Goal: Information Seeking & Learning: Learn about a topic

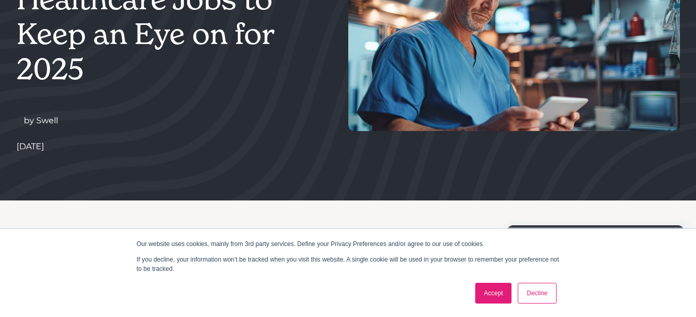
click at [497, 293] on link "Accept" at bounding box center [493, 293] width 37 height 21
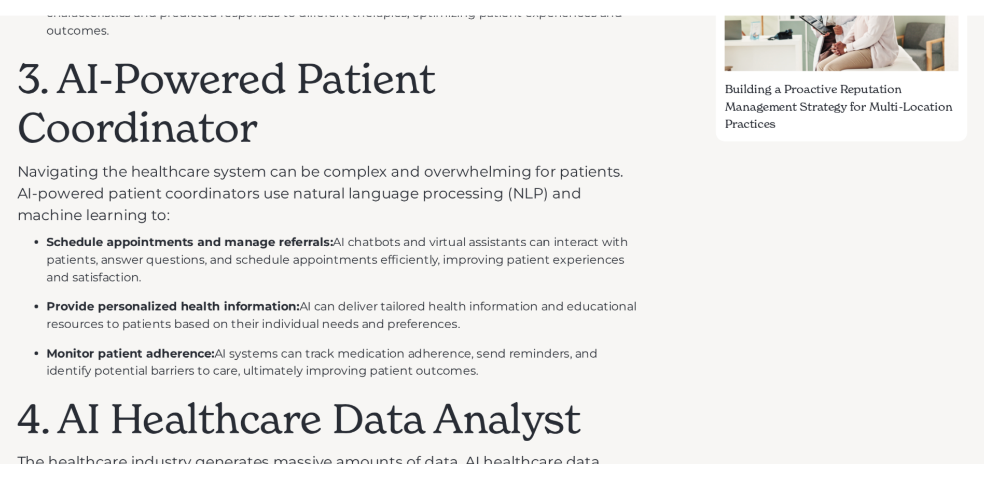
scroll to position [887, 0]
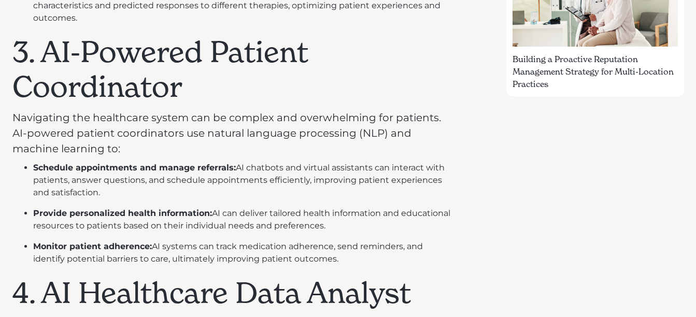
drag, startPoint x: 355, startPoint y: 258, endPoint x: 14, endPoint y: 44, distance: 402.8
click at [14, 44] on div "Artificial intelligence (AI) is rapidly changing the healthcare landscape, crea…" at bounding box center [234, 163] width 444 height 1256
copy div "3. AI-Powered Patient Coordinator Navigating the healthcare system can be compl…"
click at [320, 83] on h1 "3. AI-Powered Patient Coordinator" at bounding box center [234, 69] width 444 height 69
click at [576, 193] on div "Get business growth insights from us. Ready to solve your online reputation and…" at bounding box center [595, 163] width 177 height 1256
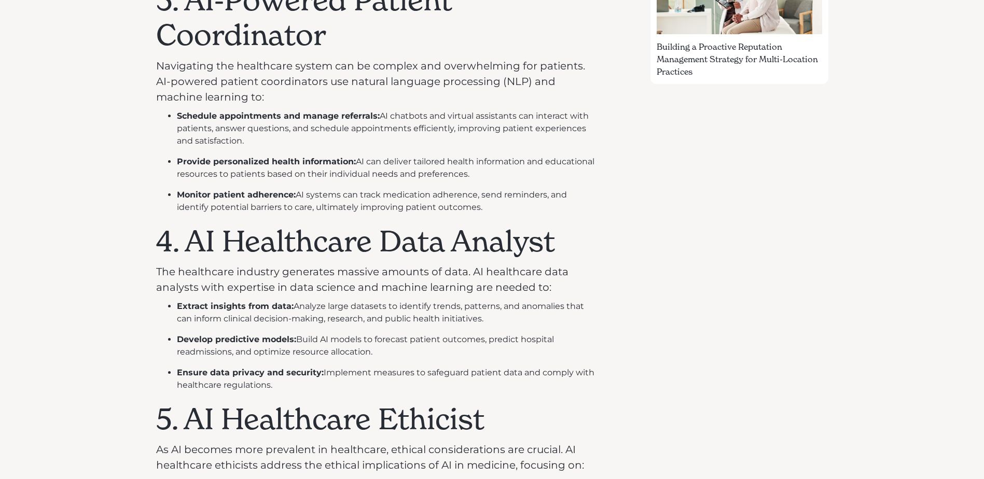
click at [696, 286] on div "Get business growth insights from us. Ready to solve your online reputation and…" at bounding box center [738, 111] width 177 height 1256
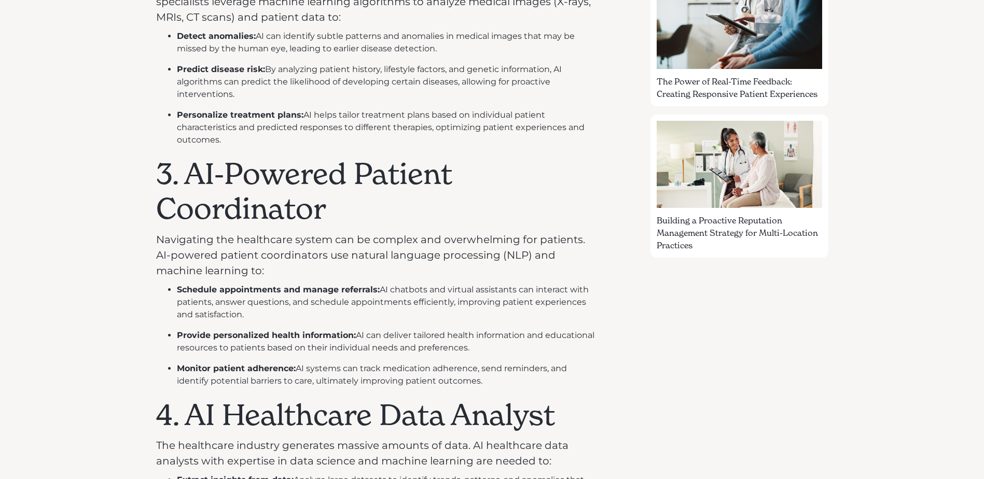
scroll to position [783, 0]
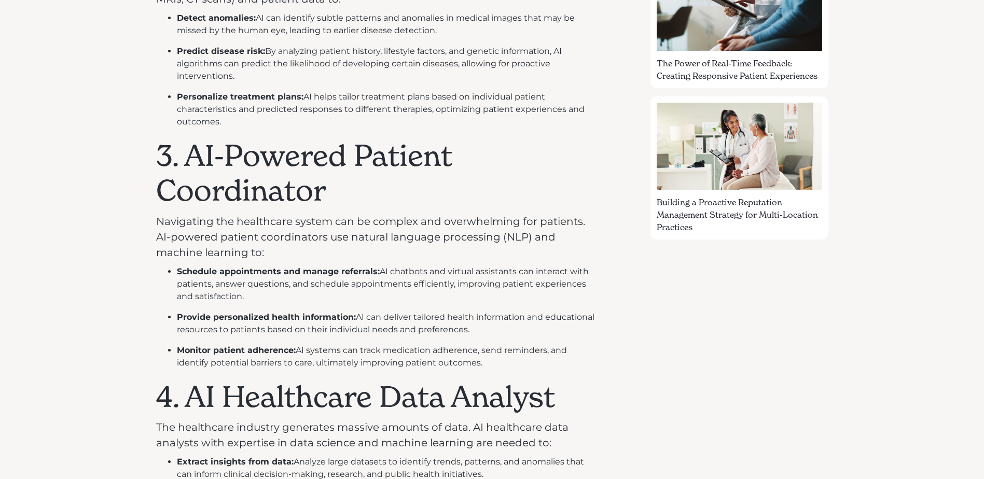
click at [696, 317] on div "Artificial intelligence (AI) is rapidly changing the healthcare landscape, crea…" at bounding box center [492, 271] width 684 height 1314
drag, startPoint x: 402, startPoint y: 245, endPoint x: 384, endPoint y: 242, distance: 18.9
click at [402, 245] on p "Navigating the healthcare system can be complex and overwhelming for patients. …" at bounding box center [378, 237] width 444 height 47
drag, startPoint x: 278, startPoint y: 265, endPoint x: 611, endPoint y: 275, distance: 333.0
click at [611, 275] on div "Artificial intelligence (AI) is rapidly changing the healthcare landscape, crea…" at bounding box center [492, 271] width 672 height 1265
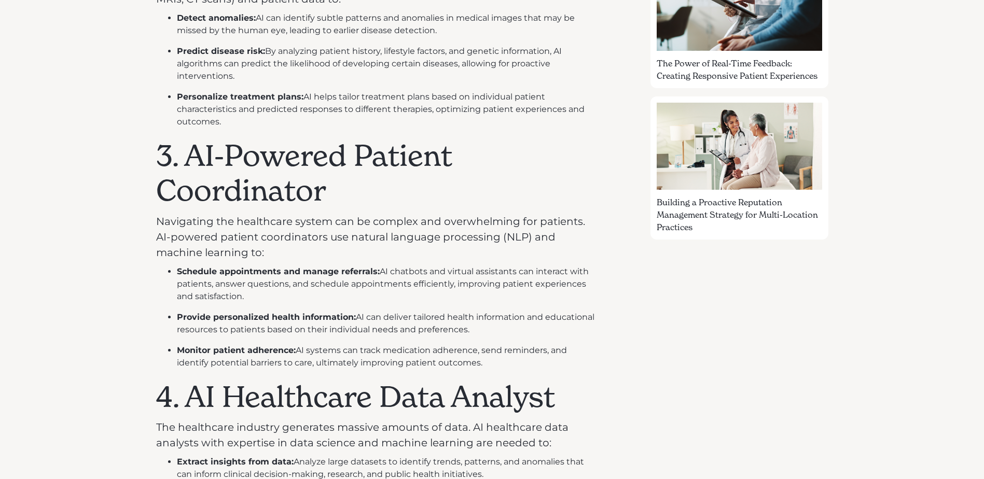
drag, startPoint x: 611, startPoint y: 275, endPoint x: 730, endPoint y: 302, distance: 122.3
click at [696, 302] on div "Get business growth insights from us. Ready to solve your online reputation and…" at bounding box center [738, 267] width 177 height 1256
drag, startPoint x: 302, startPoint y: 287, endPoint x: 523, endPoint y: 293, distance: 221.0
click at [523, 293] on li "Schedule appointments and manage referrals: AI chatbots and virtual assistants …" at bounding box center [388, 283] width 423 height 37
click at [232, 308] on ul "Schedule appointments and manage referrals: AI chatbots and virtual assistants …" at bounding box center [378, 317] width 444 height 104
